Goal: Information Seeking & Learning: Check status

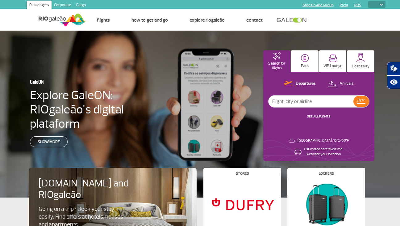
select select
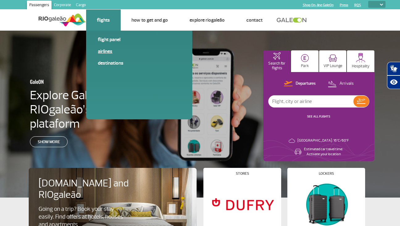
click at [102, 51] on link "Airlines" at bounding box center [139, 51] width 83 height 7
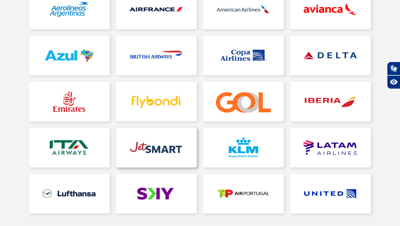
scroll to position [126, 0]
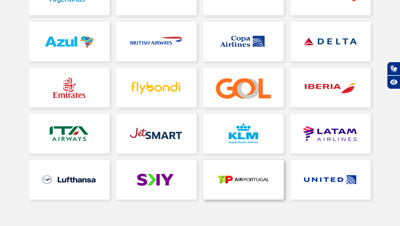
click at [235, 178] on link at bounding box center [243, 180] width 81 height 40
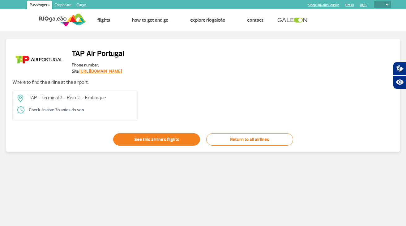
click at [145, 136] on link "See this airline's flights" at bounding box center [156, 139] width 87 height 12
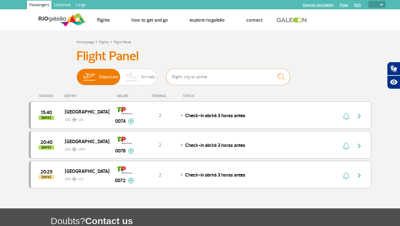
click at [204, 80] on input "text" at bounding box center [229, 77] width 124 height 16
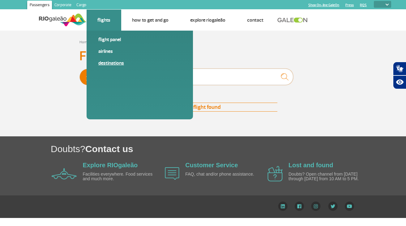
type input "forta"
click at [104, 62] on link "Destinations" at bounding box center [139, 63] width 83 height 7
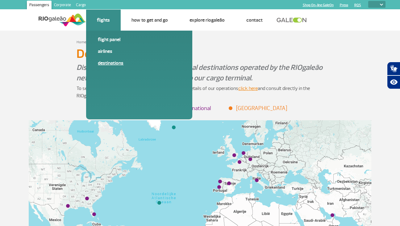
click at [100, 64] on link "Destinations" at bounding box center [139, 63] width 83 height 7
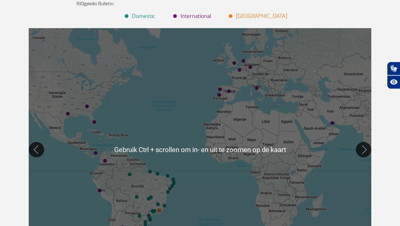
scroll to position [95, 0]
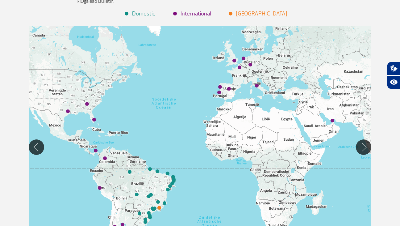
click at [140, 187] on div at bounding box center [200, 147] width 343 height 243
click at [130, 175] on div at bounding box center [200, 147] width 343 height 243
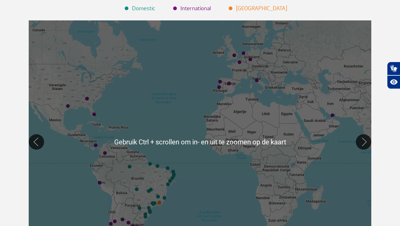
scroll to position [126, 0]
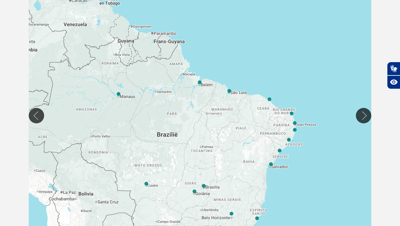
drag, startPoint x: 111, startPoint y: 148, endPoint x: 151, endPoint y: 74, distance: 84.2
click at [152, 71] on div at bounding box center [200, 115] width 343 height 243
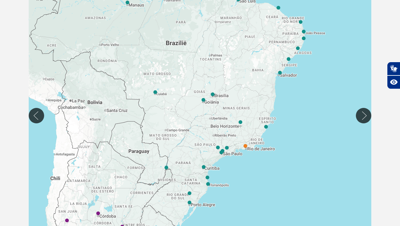
drag, startPoint x: 240, startPoint y: 157, endPoint x: 247, endPoint y: 67, distance: 90.5
click at [247, 67] on div at bounding box center [200, 115] width 343 height 243
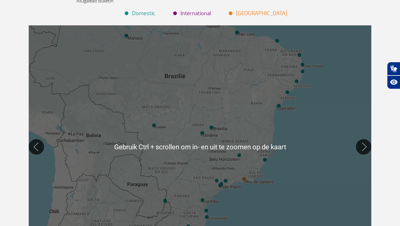
scroll to position [95, 0]
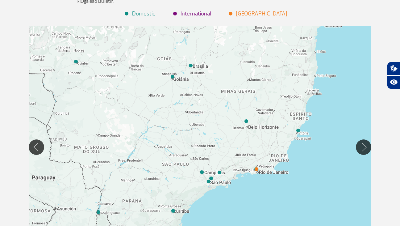
drag, startPoint x: 256, startPoint y: 134, endPoint x: 258, endPoint y: 95, distance: 39.0
click at [258, 95] on div at bounding box center [200, 147] width 343 height 243
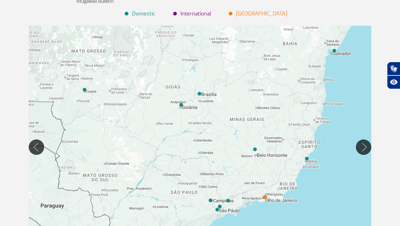
drag, startPoint x: 216, startPoint y: 160, endPoint x: 223, endPoint y: 184, distance: 25.7
click at [223, 184] on div at bounding box center [200, 147] width 343 height 243
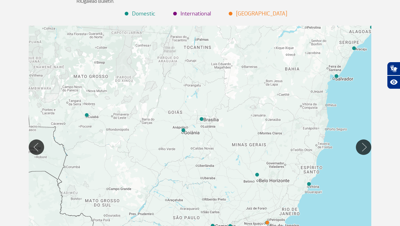
drag, startPoint x: 242, startPoint y: 97, endPoint x: 244, endPoint y: 122, distance: 25.4
click at [244, 122] on div at bounding box center [200, 147] width 343 height 243
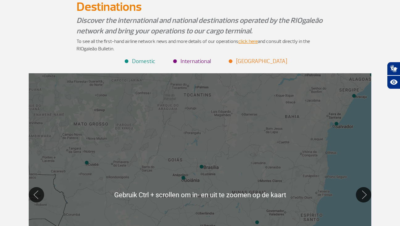
scroll to position [32, 0]
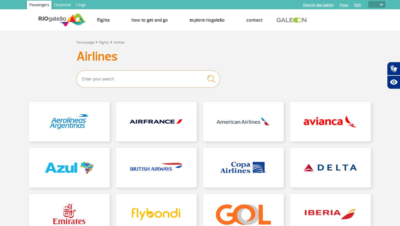
click at [139, 81] on input "text" at bounding box center [148, 78] width 143 height 17
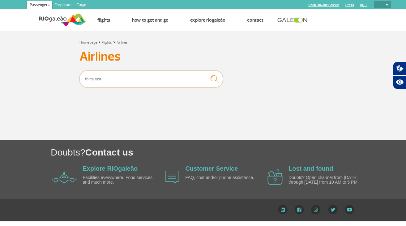
type input "fortaleza"
click at [210, 77] on img "submit" at bounding box center [214, 78] width 14 height 13
click at [195, 77] on input "fortaleza" at bounding box center [150, 78] width 143 height 17
click at [205, 72] on button "submit" at bounding box center [214, 79] width 18 height 14
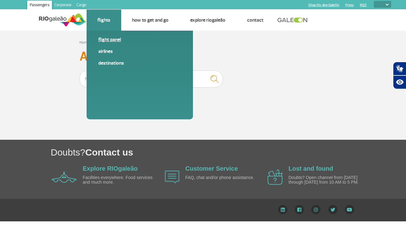
click at [111, 40] on link "Flight panel" at bounding box center [139, 39] width 83 height 7
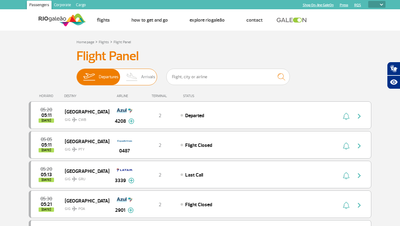
click at [148, 78] on span "Arrivals" at bounding box center [148, 77] width 14 height 16
click at [77, 74] on input "Departures Arrivals" at bounding box center [77, 74] width 0 height 0
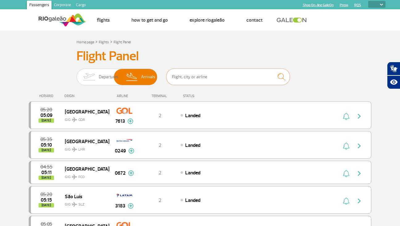
click at [182, 78] on input "text" at bounding box center [229, 77] width 124 height 16
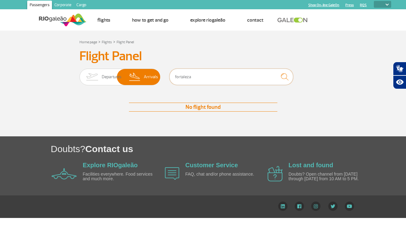
type input "fortaleza"
click at [282, 77] on img "submit" at bounding box center [284, 76] width 13 height 13
click at [283, 75] on img "submit" at bounding box center [284, 76] width 13 height 13
click at [108, 78] on span "Departures" at bounding box center [112, 77] width 20 height 16
click at [79, 74] on input "Departures Arrivals" at bounding box center [79, 74] width 0 height 0
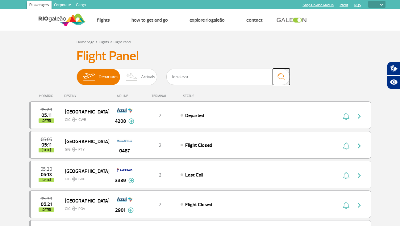
click at [281, 75] on img "submit" at bounding box center [281, 76] width 13 height 13
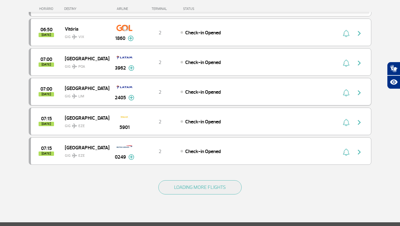
scroll to position [536, 0]
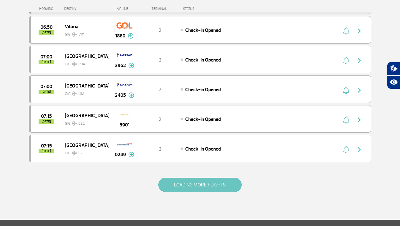
click at [185, 184] on button "LOADING MORE FLIGHTS" at bounding box center [200, 185] width 83 height 14
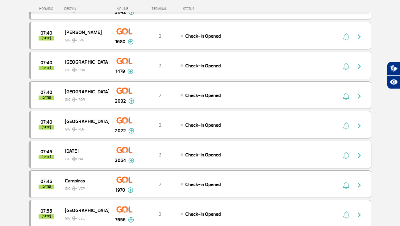
scroll to position [725, 0]
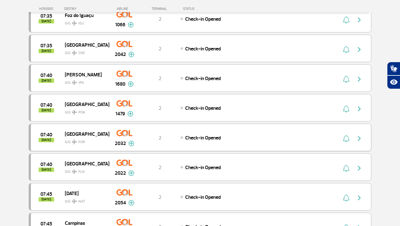
click at [132, 144] on img at bounding box center [132, 144] width 6 height 6
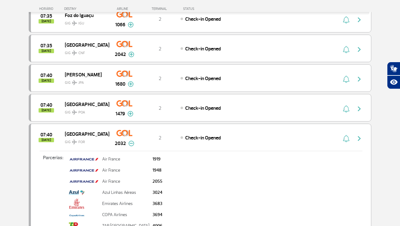
click at [130, 145] on img at bounding box center [132, 144] width 6 height 6
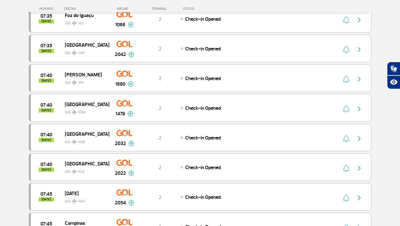
click at [129, 134] on img at bounding box center [124, 133] width 16 height 11
click at [122, 131] on img at bounding box center [124, 133] width 16 height 11
click at [123, 131] on img at bounding box center [124, 133] width 16 height 11
